Goal: Task Accomplishment & Management: Complete application form

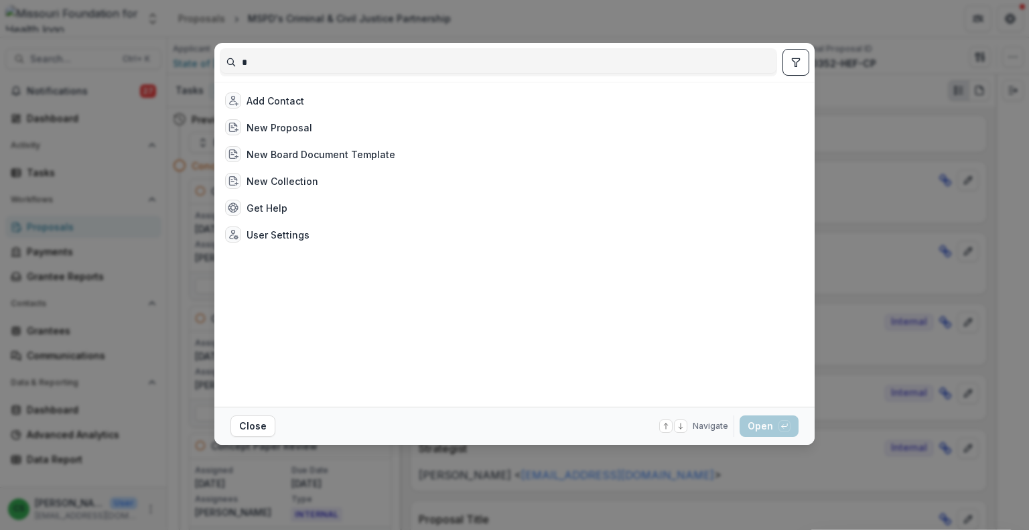
scroll to position [536, 0]
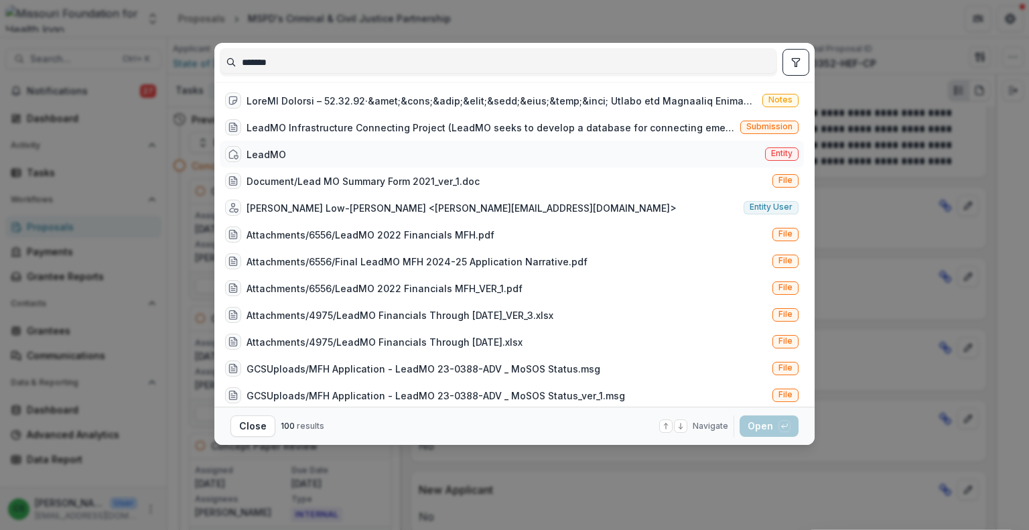
type input "*******"
click at [321, 157] on div "LeadMO Entity" at bounding box center [512, 154] width 584 height 27
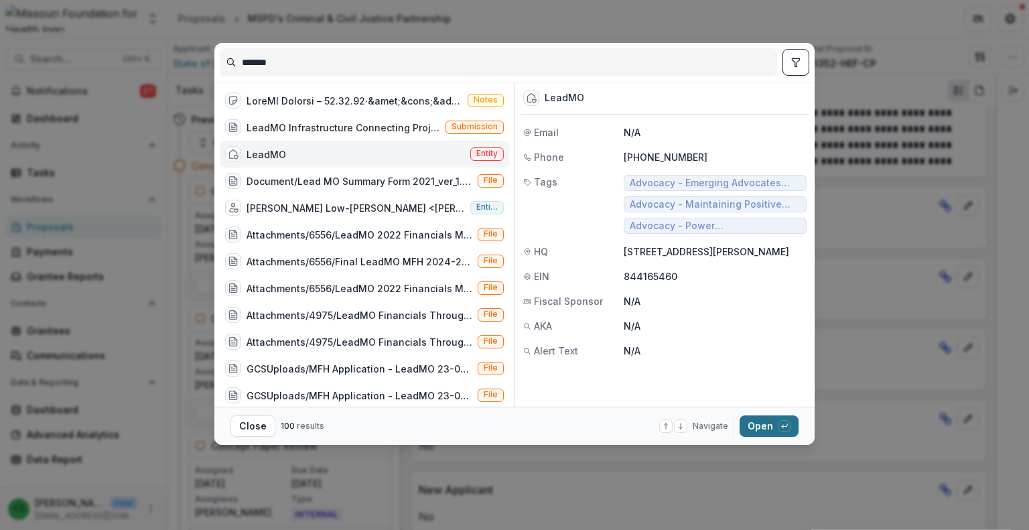
click at [776, 425] on button "Open with enter key" at bounding box center [768, 425] width 59 height 21
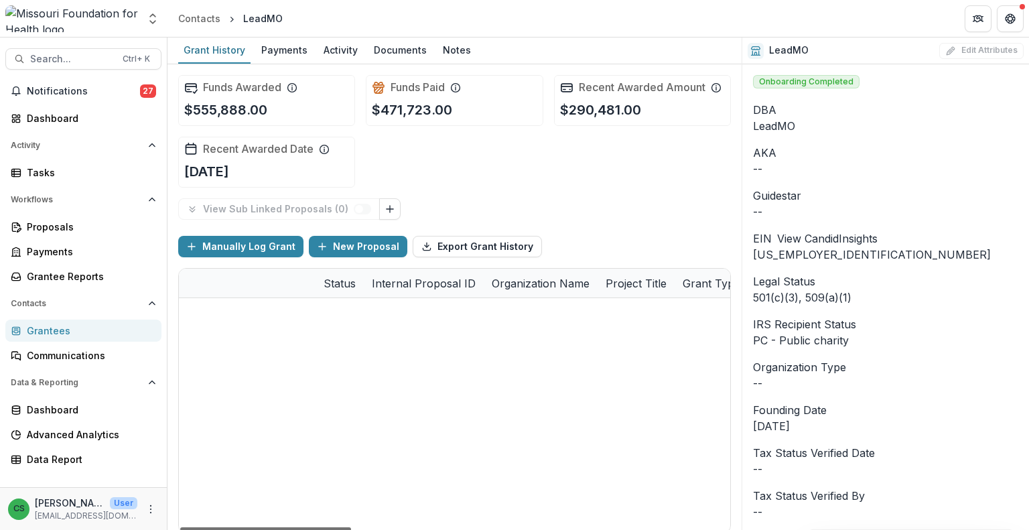
drag, startPoint x: 343, startPoint y: 527, endPoint x: 307, endPoint y: 487, distance: 54.1
click at [307, 527] on div at bounding box center [265, 529] width 171 height 4
click at [80, 109] on link "Dashboard" at bounding box center [83, 118] width 156 height 22
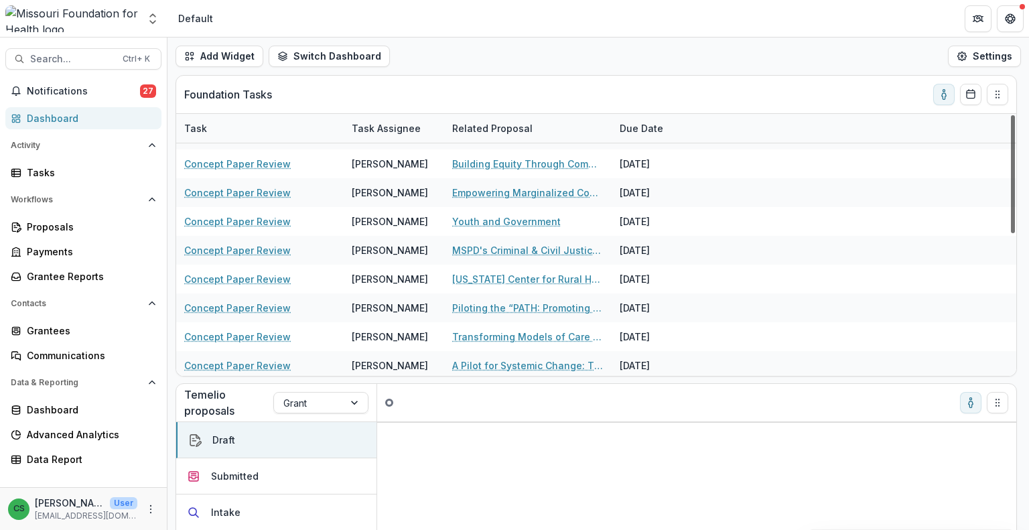
scroll to position [291, 0]
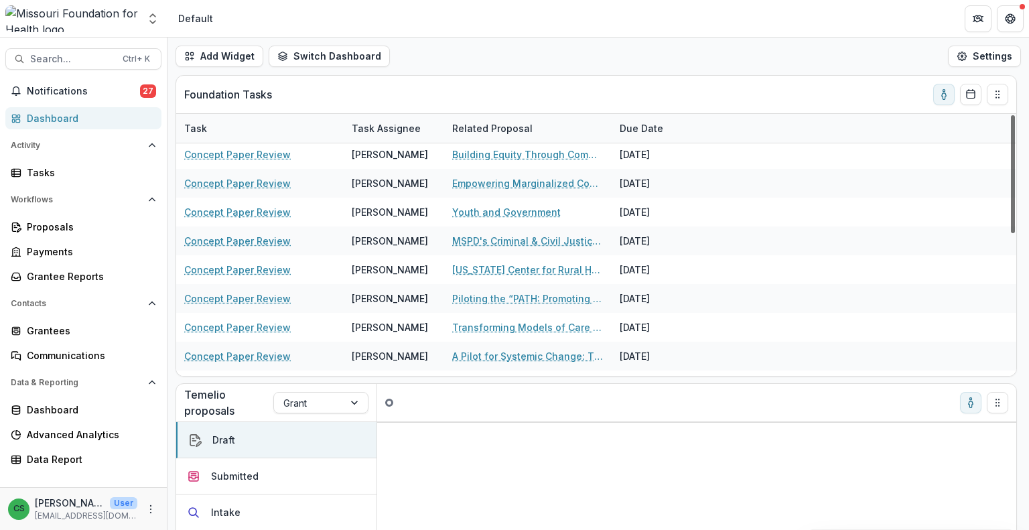
drag, startPoint x: 1015, startPoint y: 227, endPoint x: 1028, endPoint y: 359, distance: 132.6
click at [1015, 233] on div at bounding box center [1013, 174] width 4 height 118
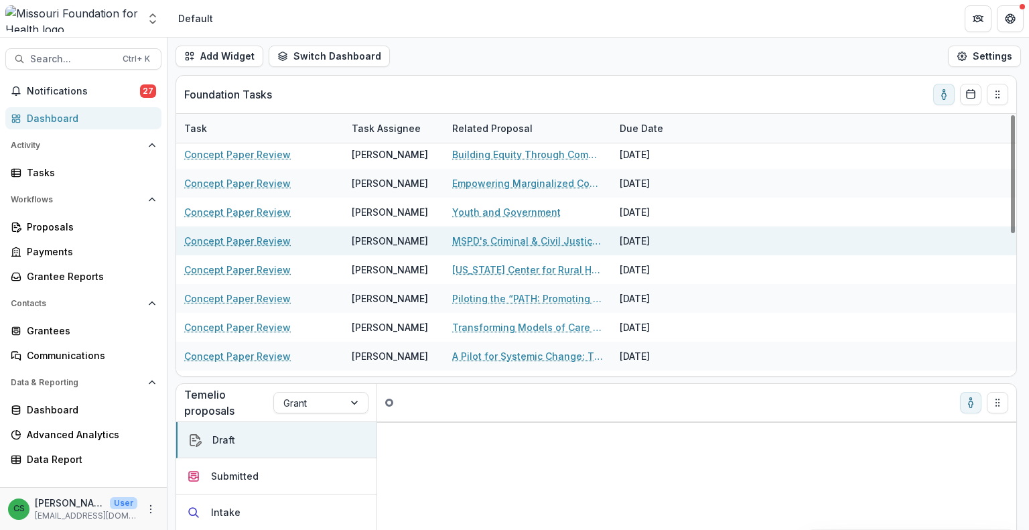
click at [504, 234] on link "MSPD's Criminal & Civil Justice Partnership" at bounding box center [527, 241] width 151 height 14
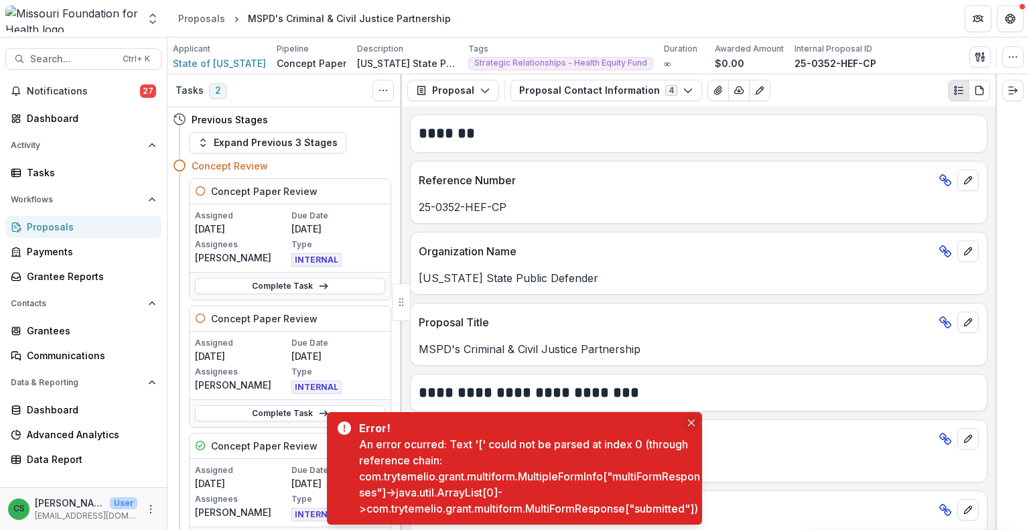
click at [692, 415] on button "Close" at bounding box center [691, 423] width 16 height 16
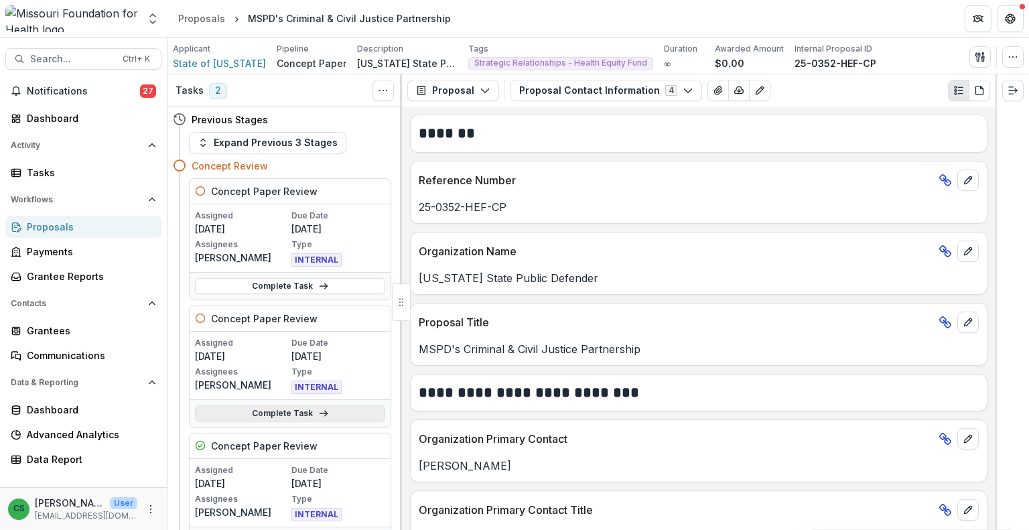
click at [296, 407] on link "Complete Task" at bounding box center [290, 413] width 190 height 16
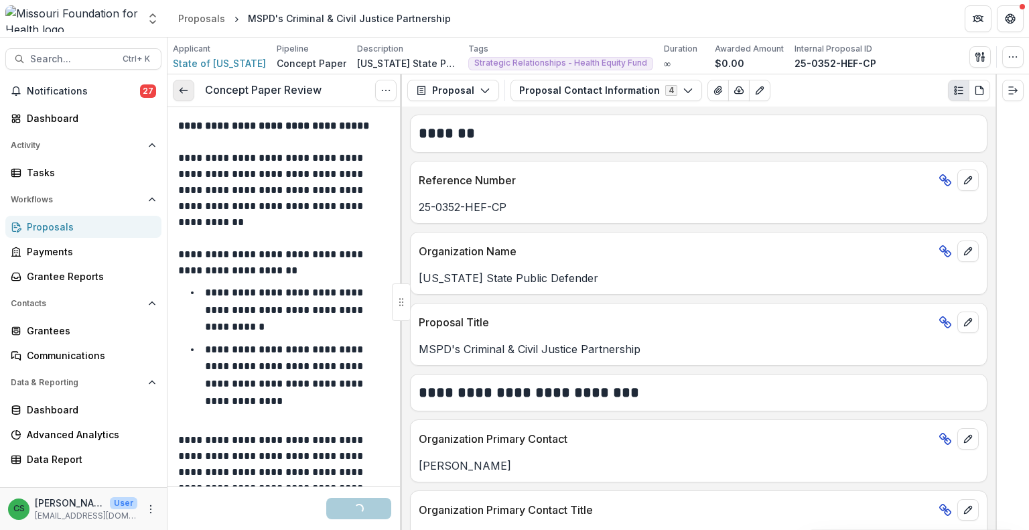
click at [185, 90] on line at bounding box center [182, 90] width 7 height 0
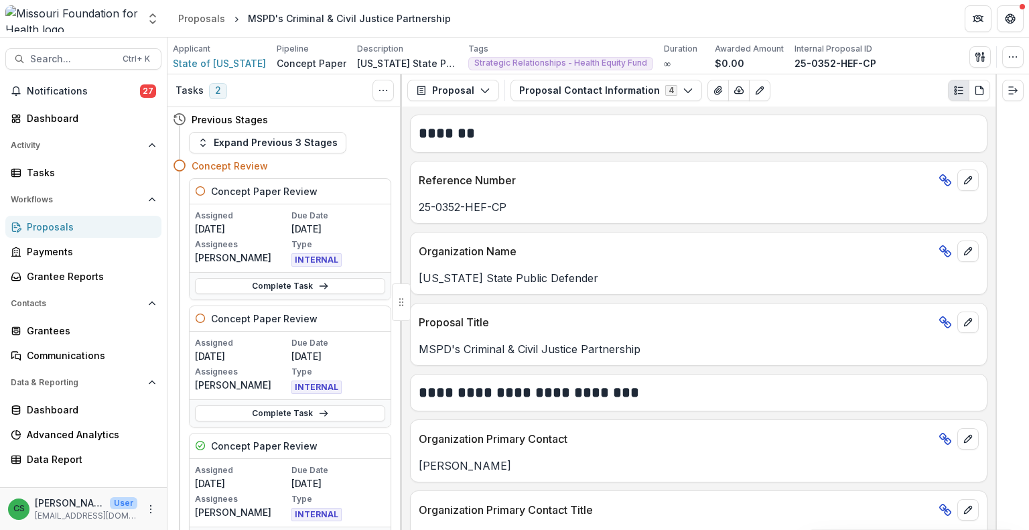
click at [591, 104] on div "Proposal Proposal Payments Reports Grant Agreements Board Summaries Bank Detail…" at bounding box center [698, 90] width 593 height 32
click at [581, 88] on button "Proposal Contact Information 4" at bounding box center [606, 90] width 192 height 21
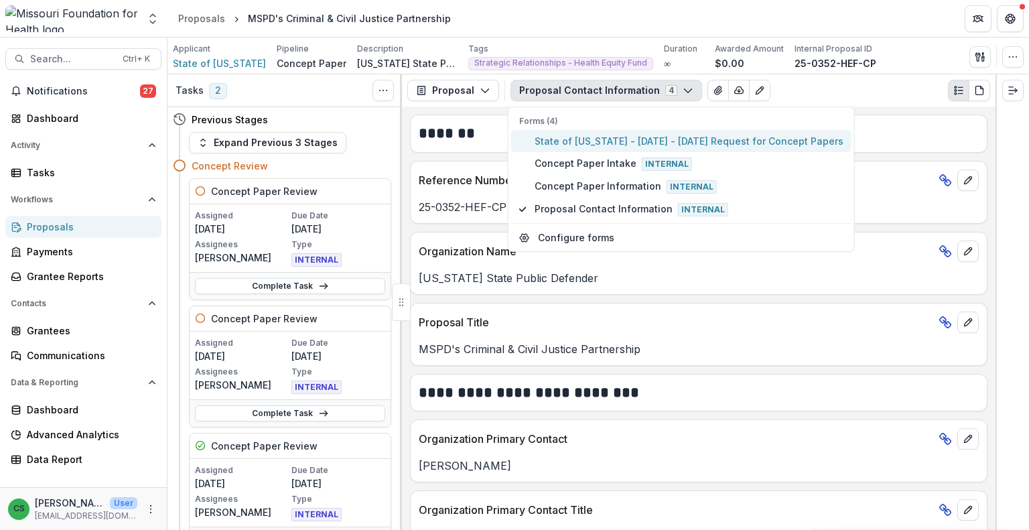
click at [593, 135] on span "State of [US_STATE] - [DATE] - [DATE] Request for Concept Papers" at bounding box center [688, 141] width 309 height 14
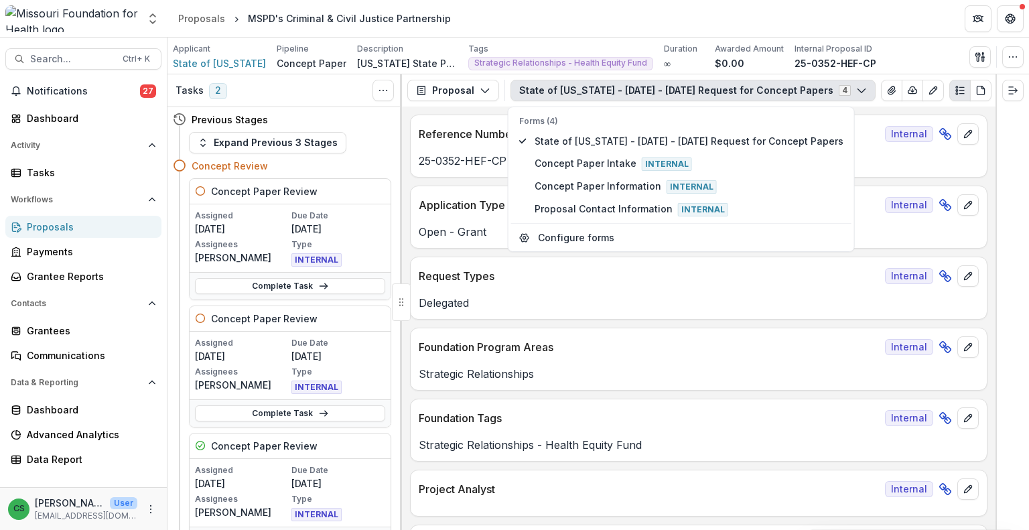
click at [900, 44] on div "Applicant State of [US_STATE] Pipeline Concept Paper Description [US_STATE] Sta…" at bounding box center [598, 56] width 851 height 27
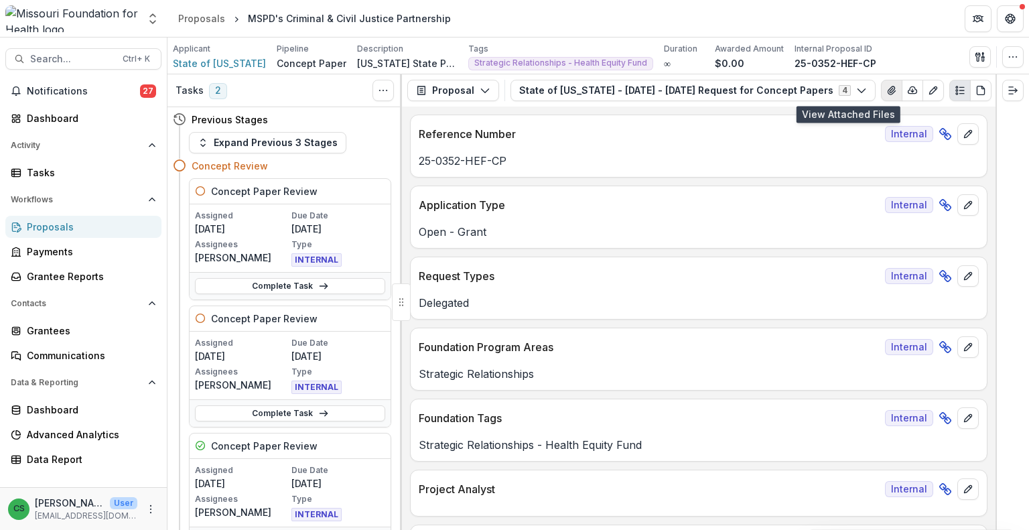
click at [881, 82] on button "View Attached Files" at bounding box center [891, 90] width 21 height 21
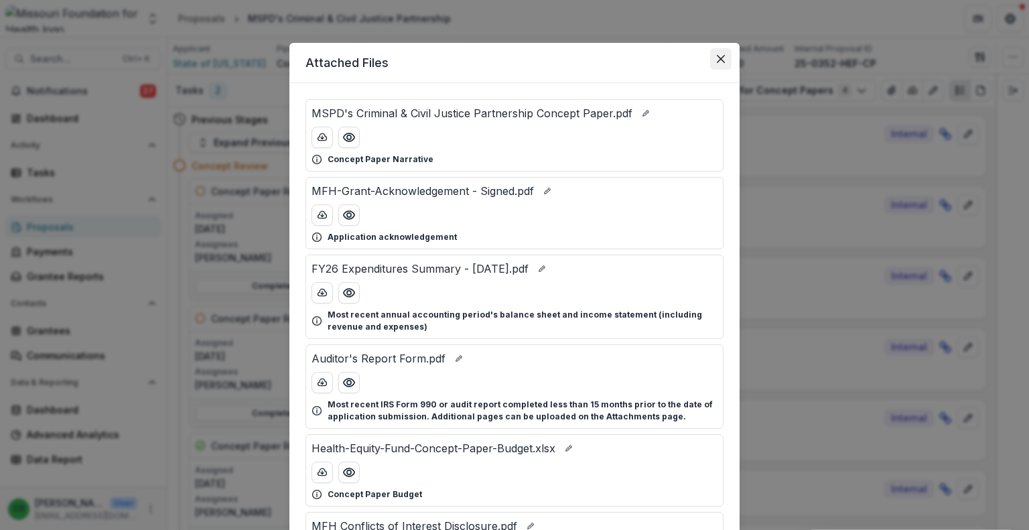
click at [725, 66] on button "Close" at bounding box center [720, 58] width 21 height 21
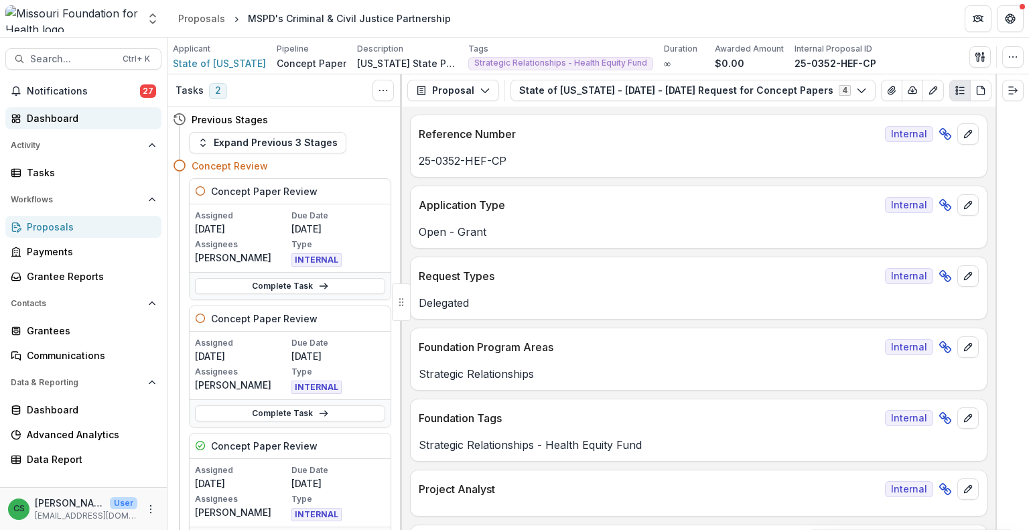
click at [102, 117] on div "Dashboard" at bounding box center [89, 118] width 124 height 14
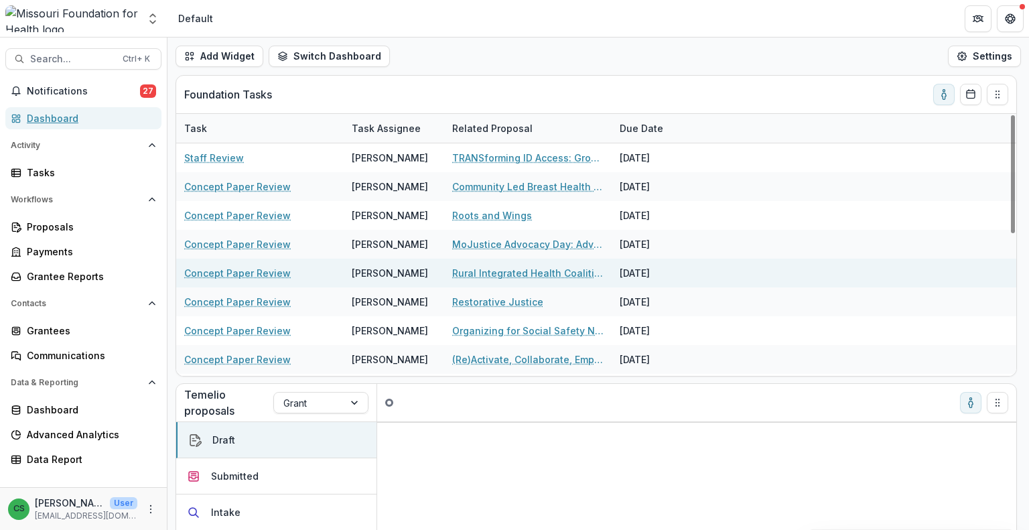
scroll to position [313, 0]
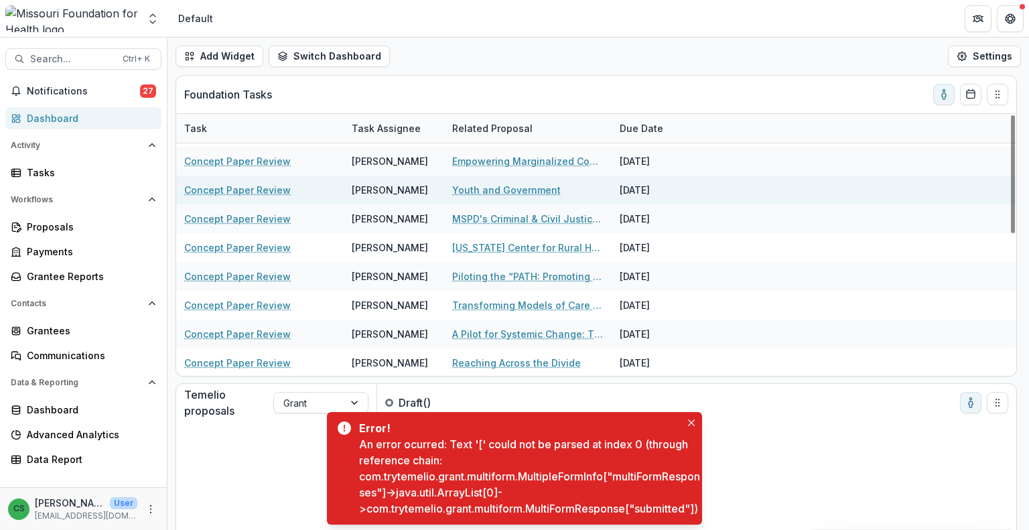
click at [506, 191] on link "Youth and Government" at bounding box center [506, 190] width 109 height 14
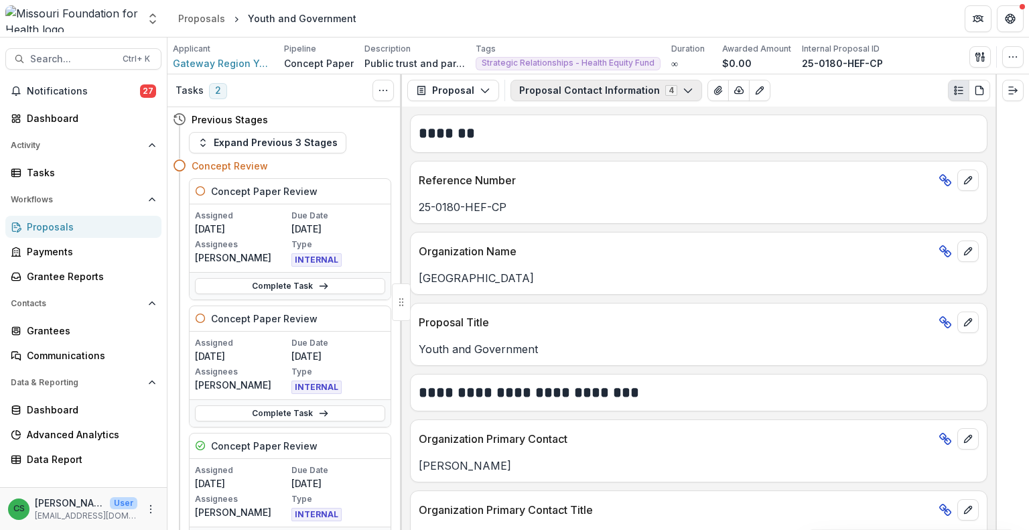
click at [630, 82] on button "Proposal Contact Information 4" at bounding box center [606, 90] width 192 height 21
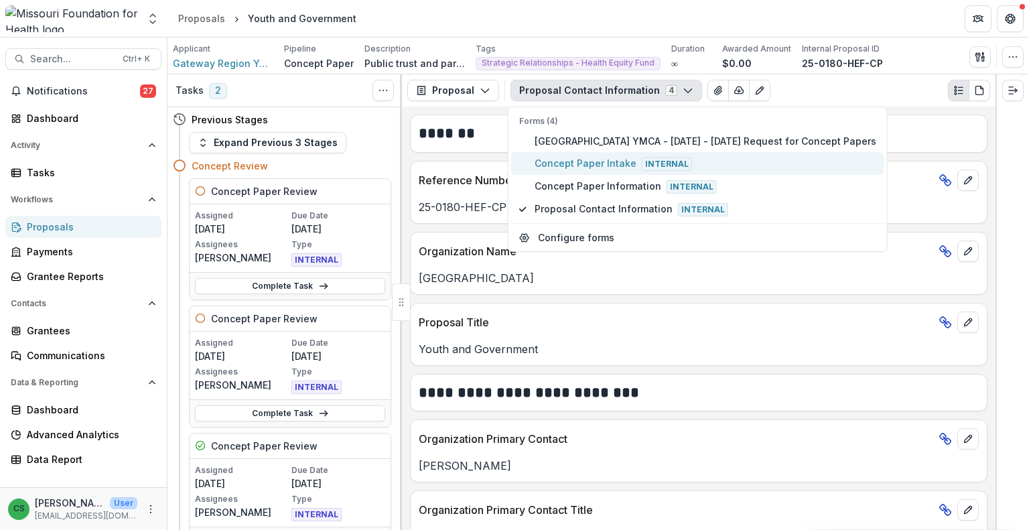
click at [616, 167] on span "Concept Paper Intake Internal" at bounding box center [705, 163] width 342 height 15
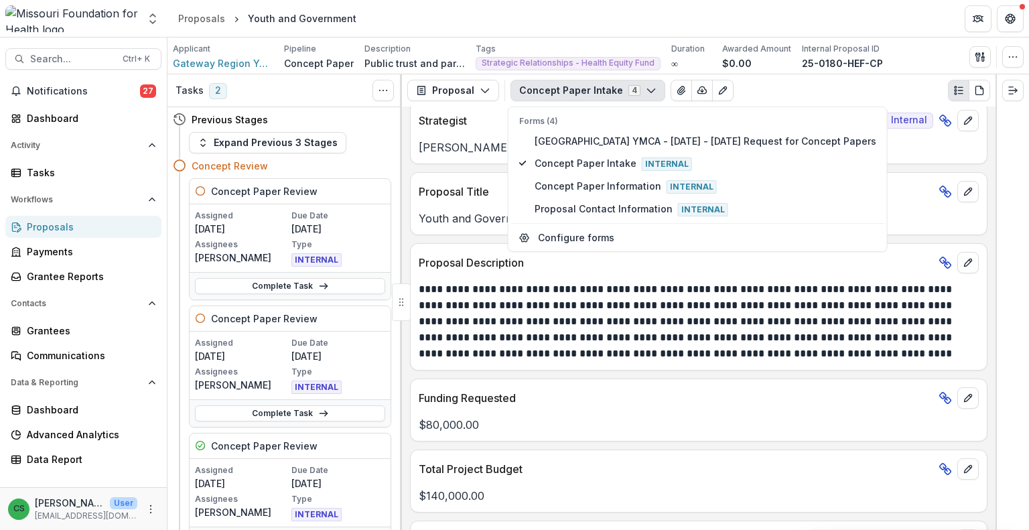
scroll to position [335, 0]
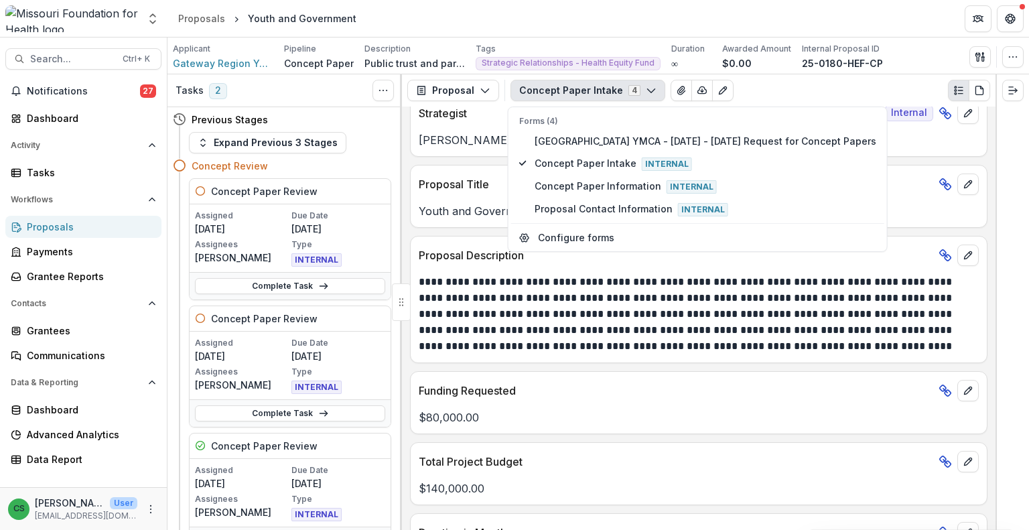
click at [770, 374] on div "Funding Requested" at bounding box center [699, 386] width 576 height 29
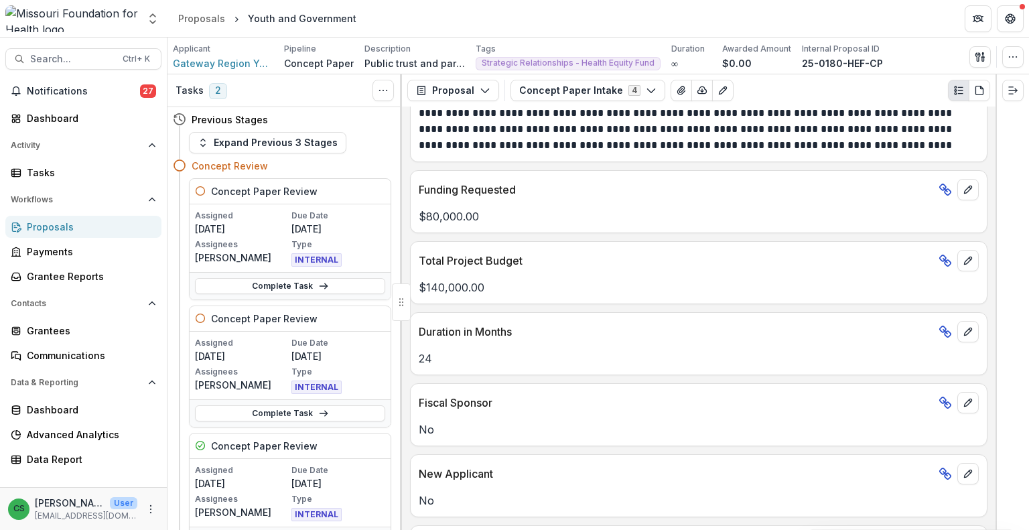
scroll to position [603, 0]
